Goal: Entertainment & Leisure: Browse casually

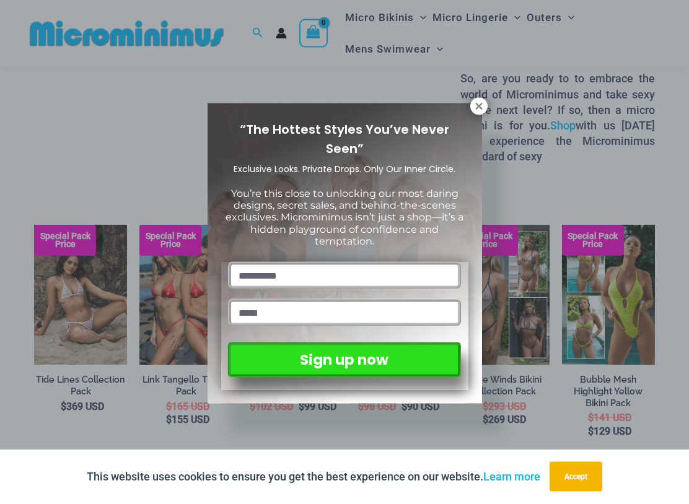
scroll to position [1789, 0]
click at [483, 104] on icon at bounding box center [478, 106] width 11 height 11
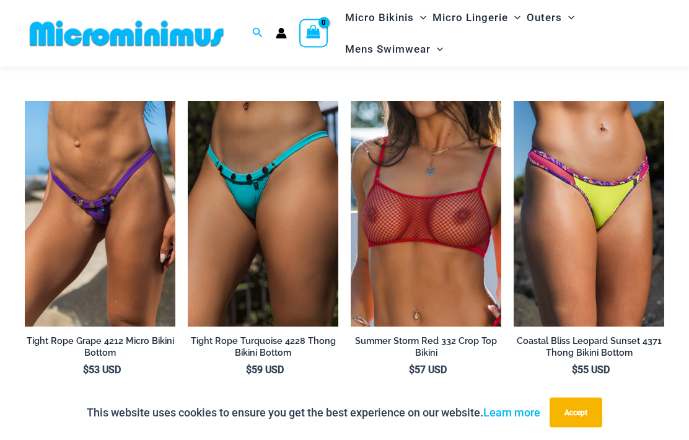
scroll to position [3593, 0]
click at [351, 101] on img at bounding box center [351, 101] width 0 height 0
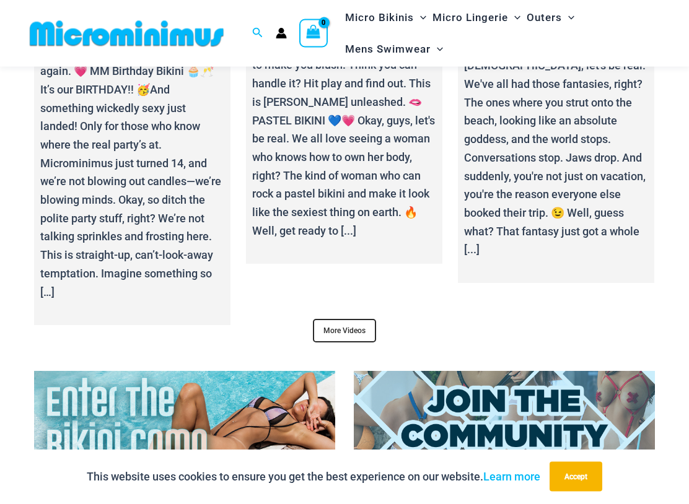
scroll to position [4348, 0]
click at [362, 319] on link "More Videos" at bounding box center [344, 331] width 63 height 24
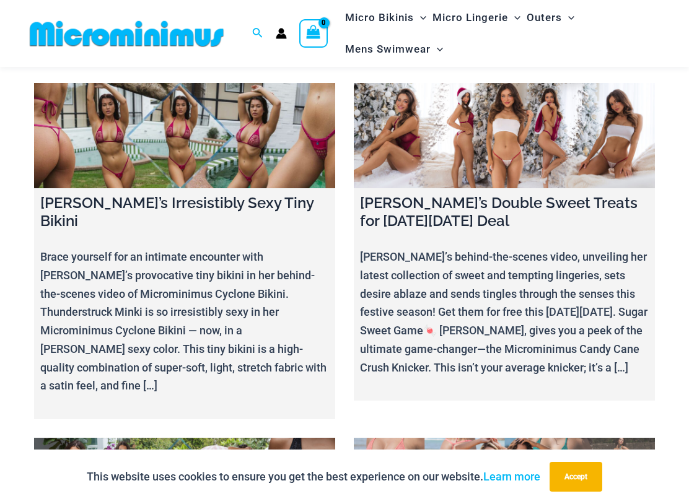
scroll to position [6184, 0]
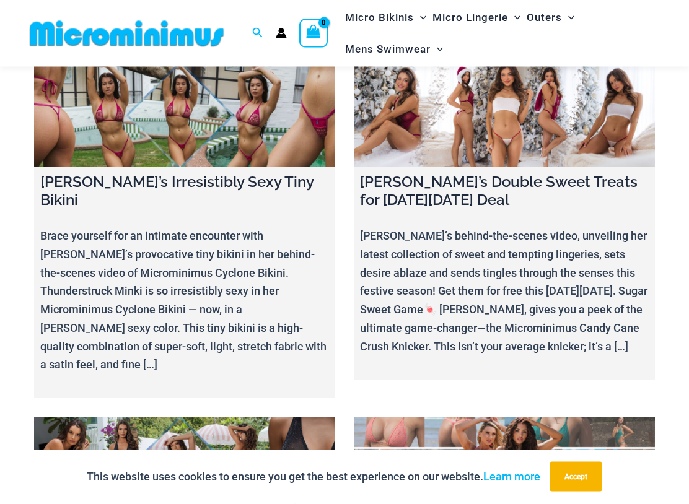
click at [561, 418] on link at bounding box center [504, 470] width 301 height 105
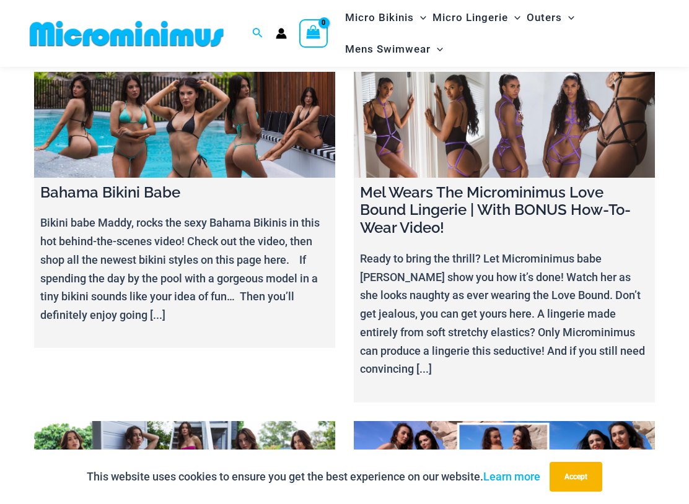
scroll to position [12845, 0]
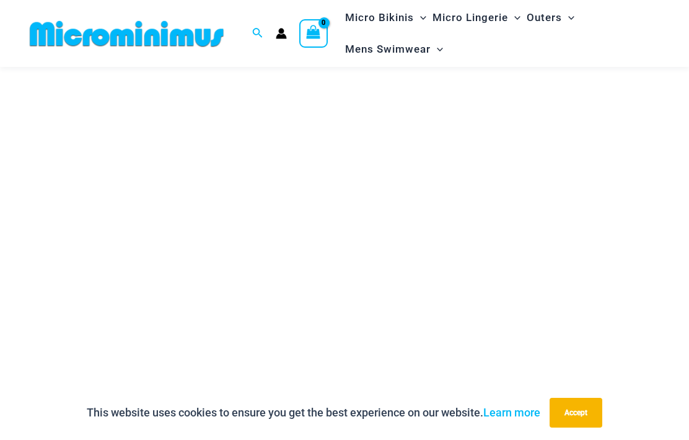
scroll to position [187, 0]
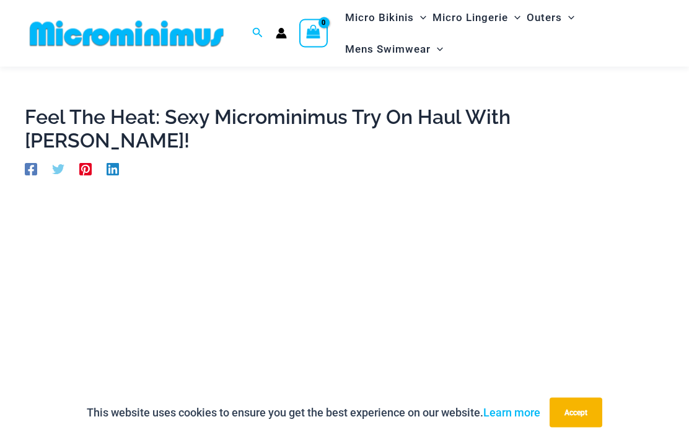
scroll to position [16, 0]
